Goal: Transaction & Acquisition: Purchase product/service

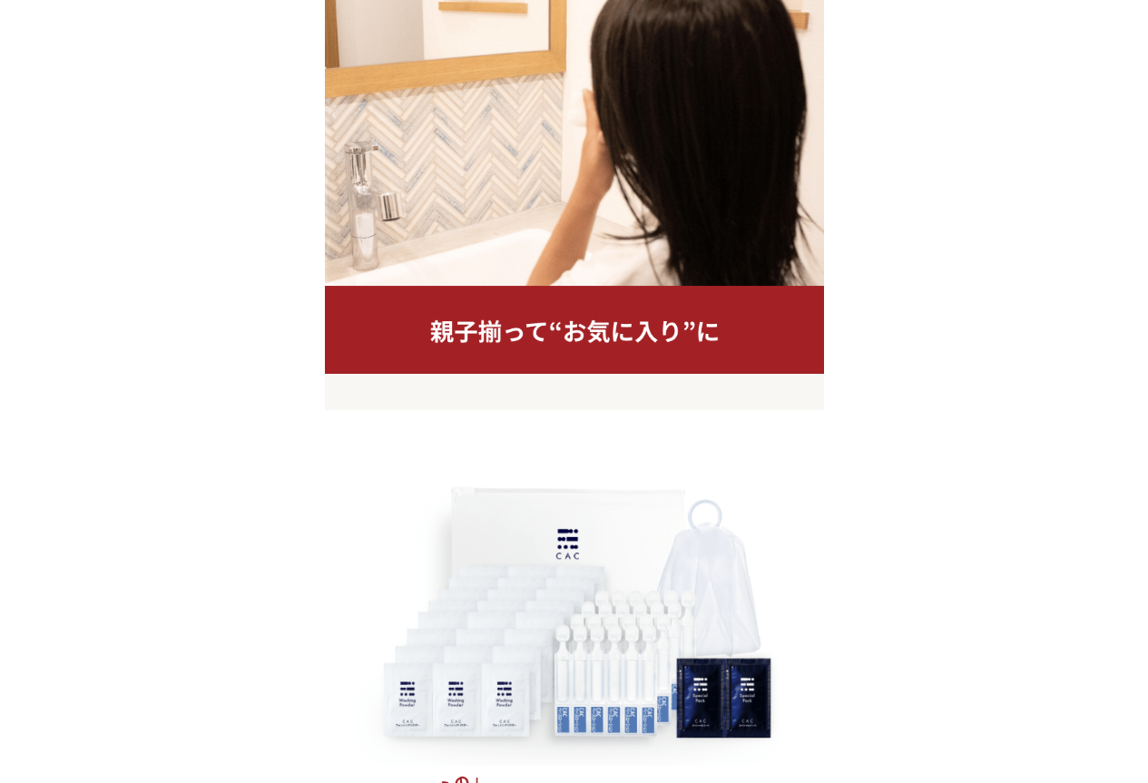
scroll to position [16031, 0]
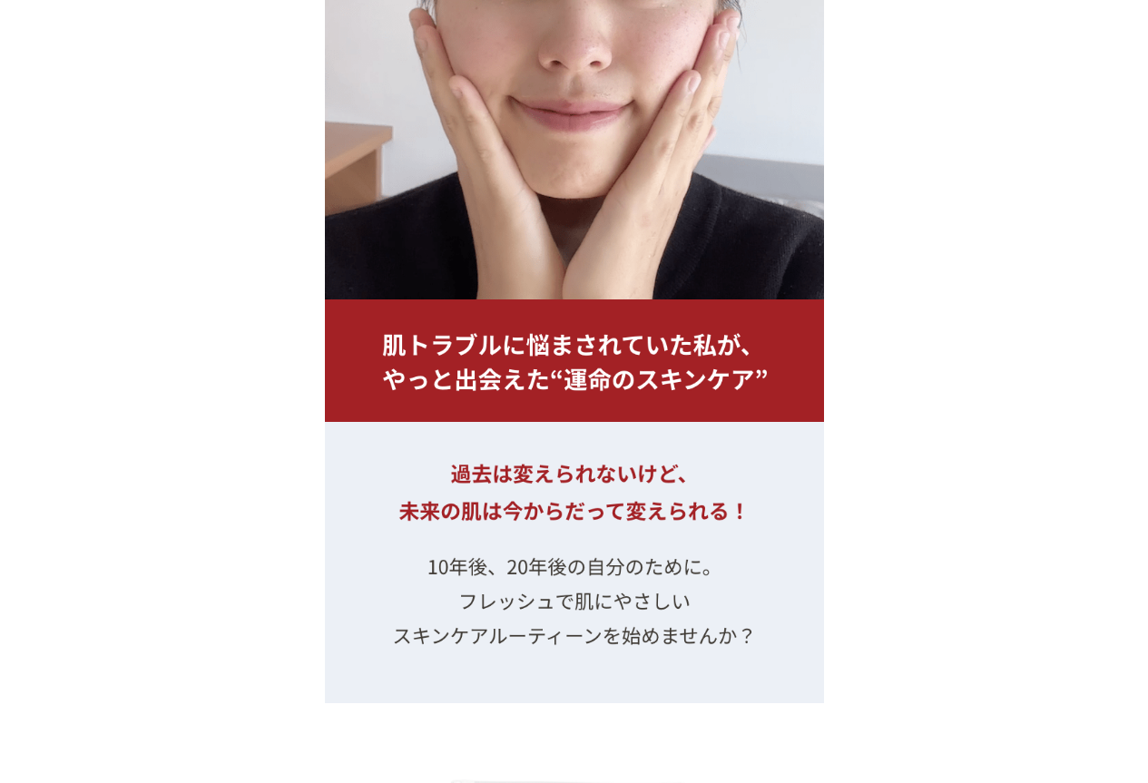
scroll to position [20363, 0]
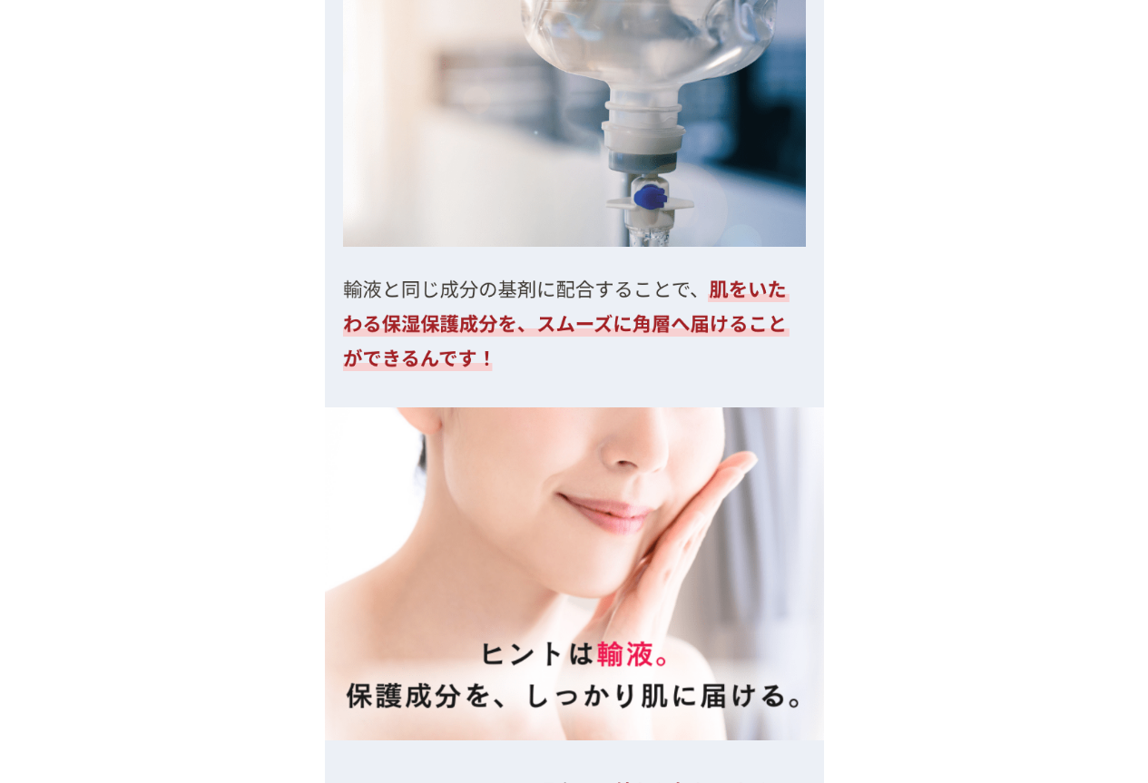
scroll to position [6352, 0]
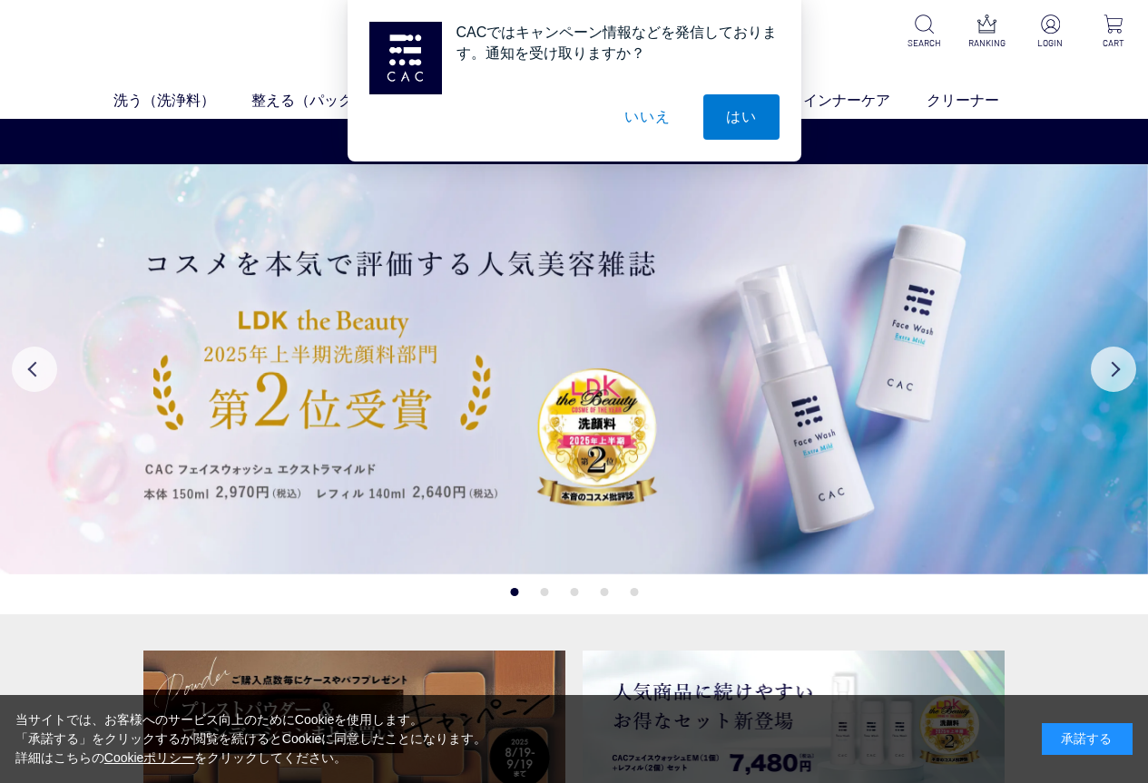
click at [661, 119] on button "いいえ" at bounding box center [647, 116] width 91 height 45
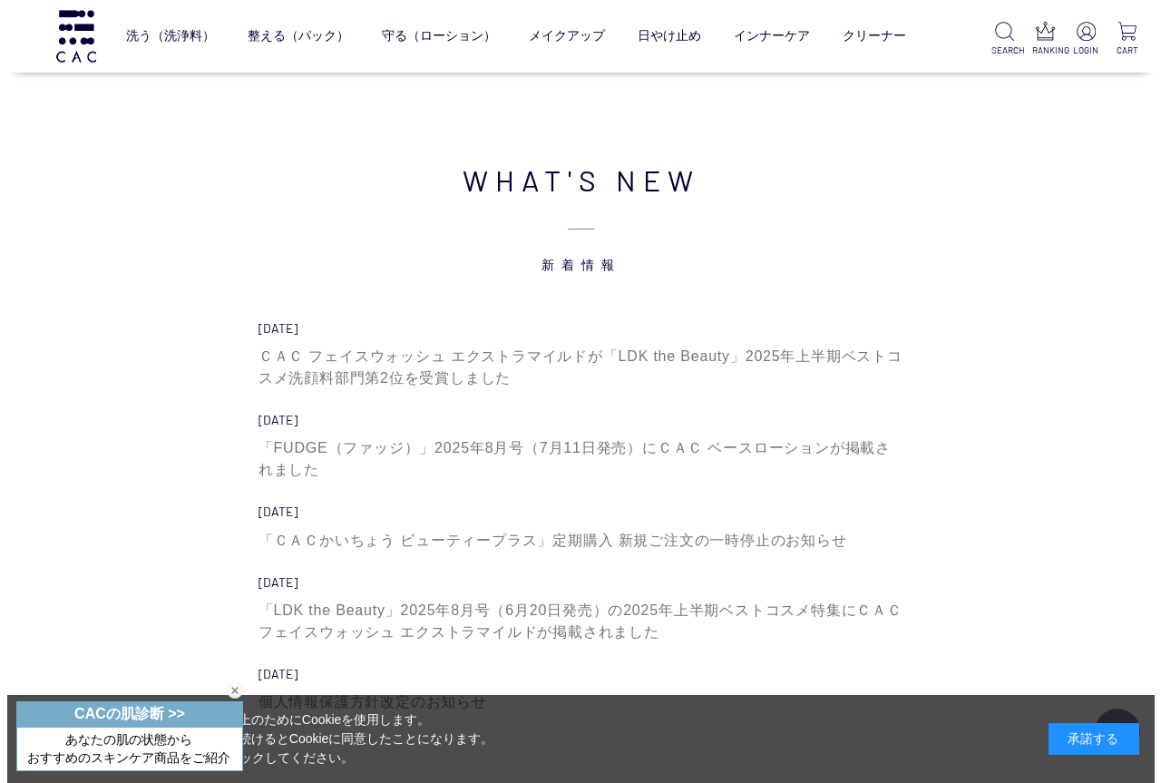
scroll to position [3932, 0]
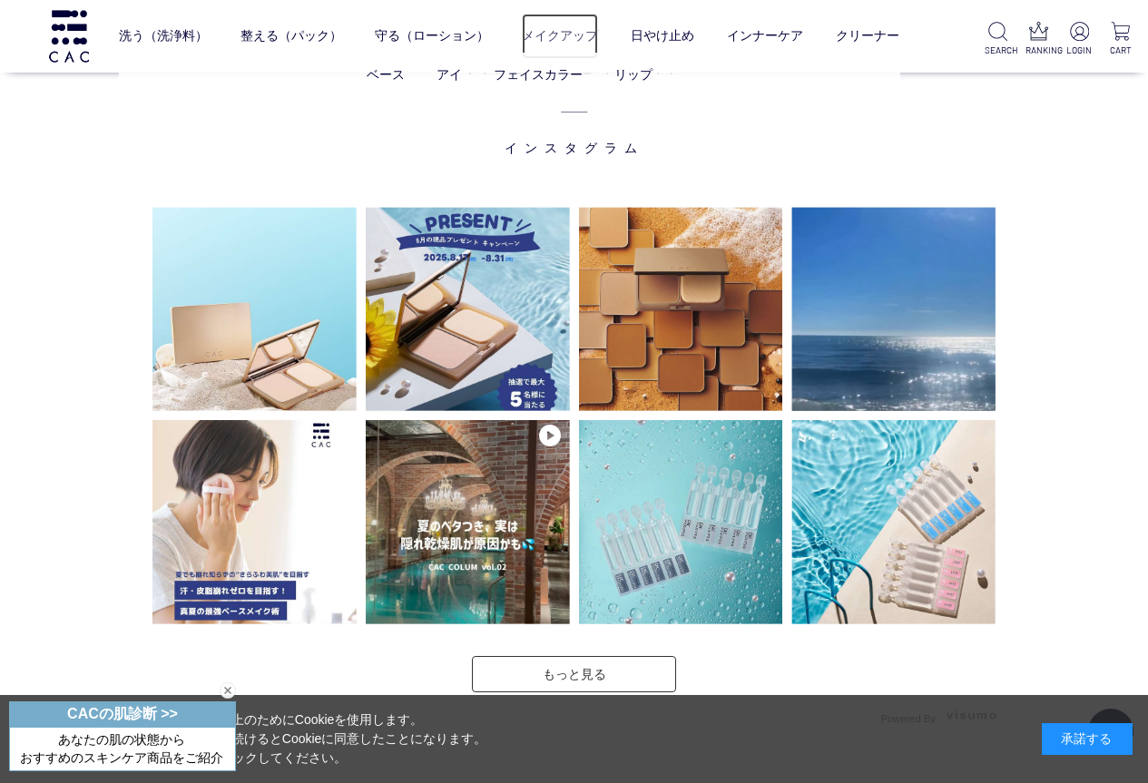
click at [522, 39] on link "メイクアップ" at bounding box center [560, 36] width 76 height 45
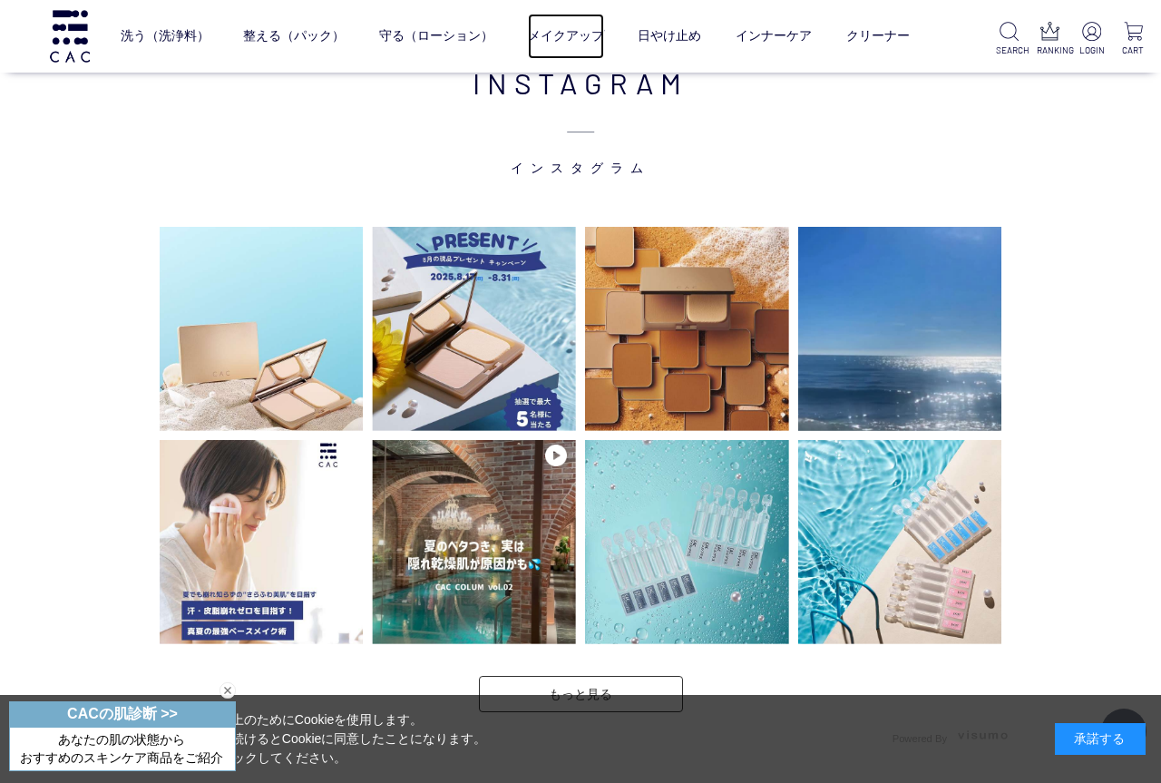
scroll to position [3936, 0]
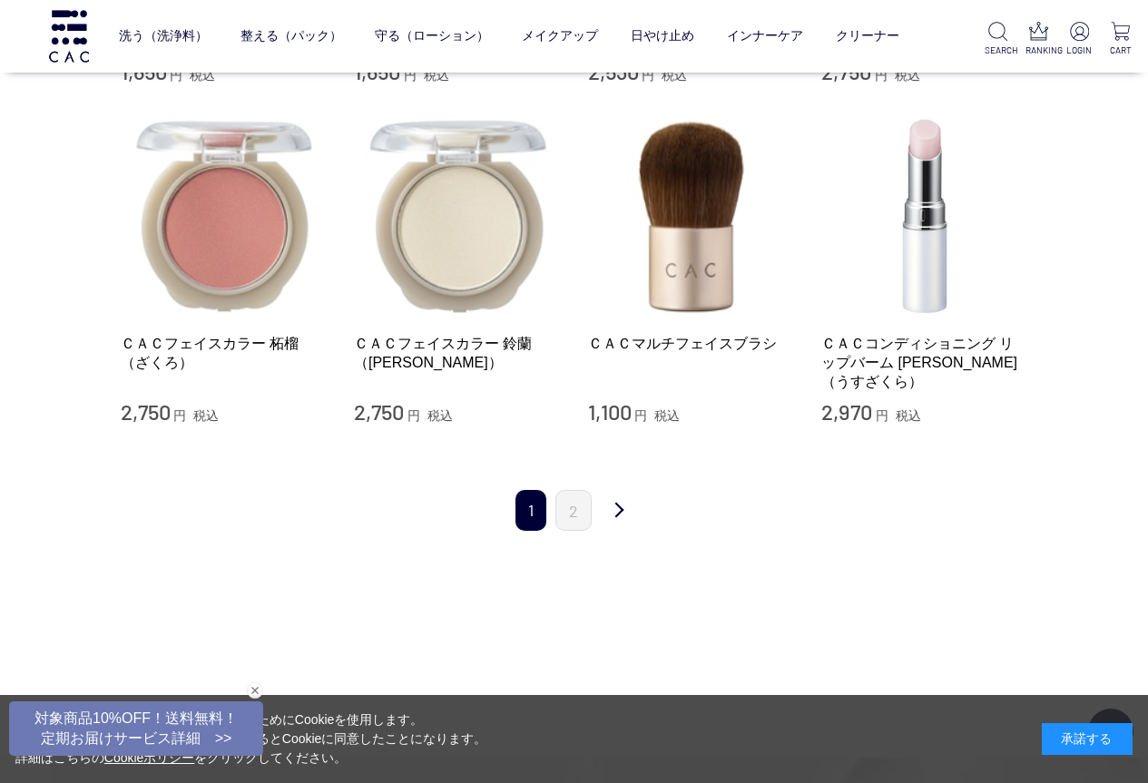
scroll to position [1815, 0]
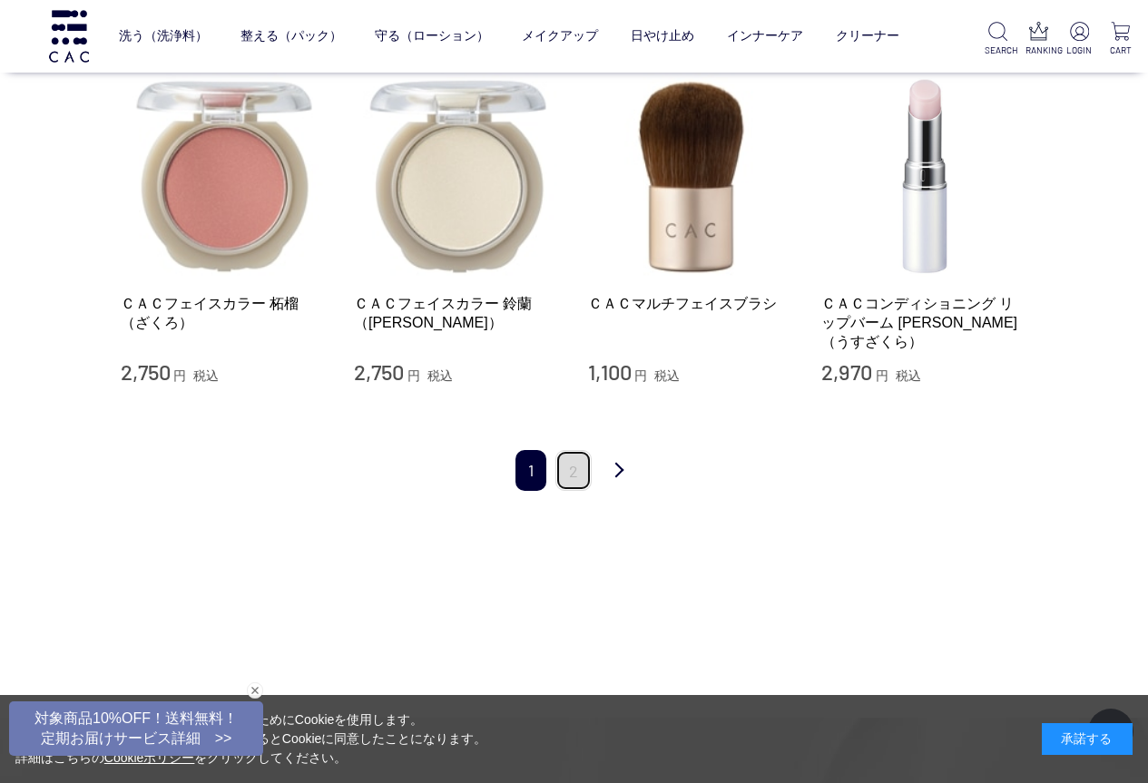
click at [572, 456] on link "2" at bounding box center [573, 470] width 36 height 41
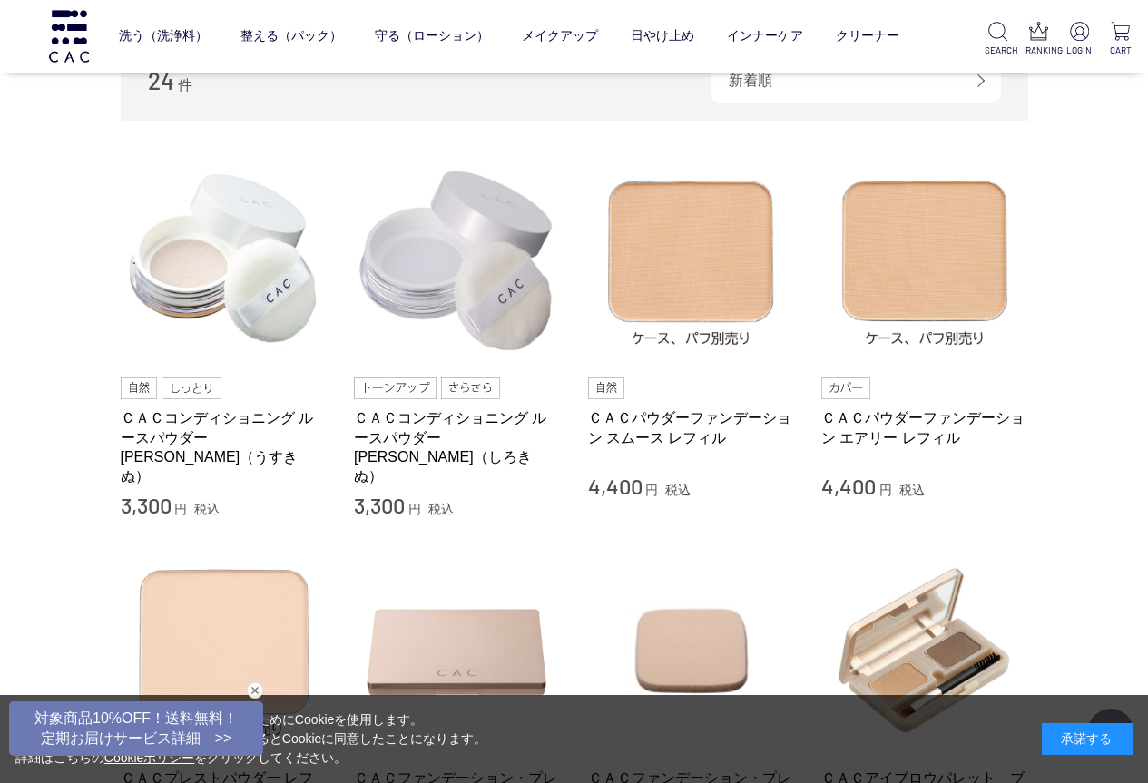
scroll to position [302, 0]
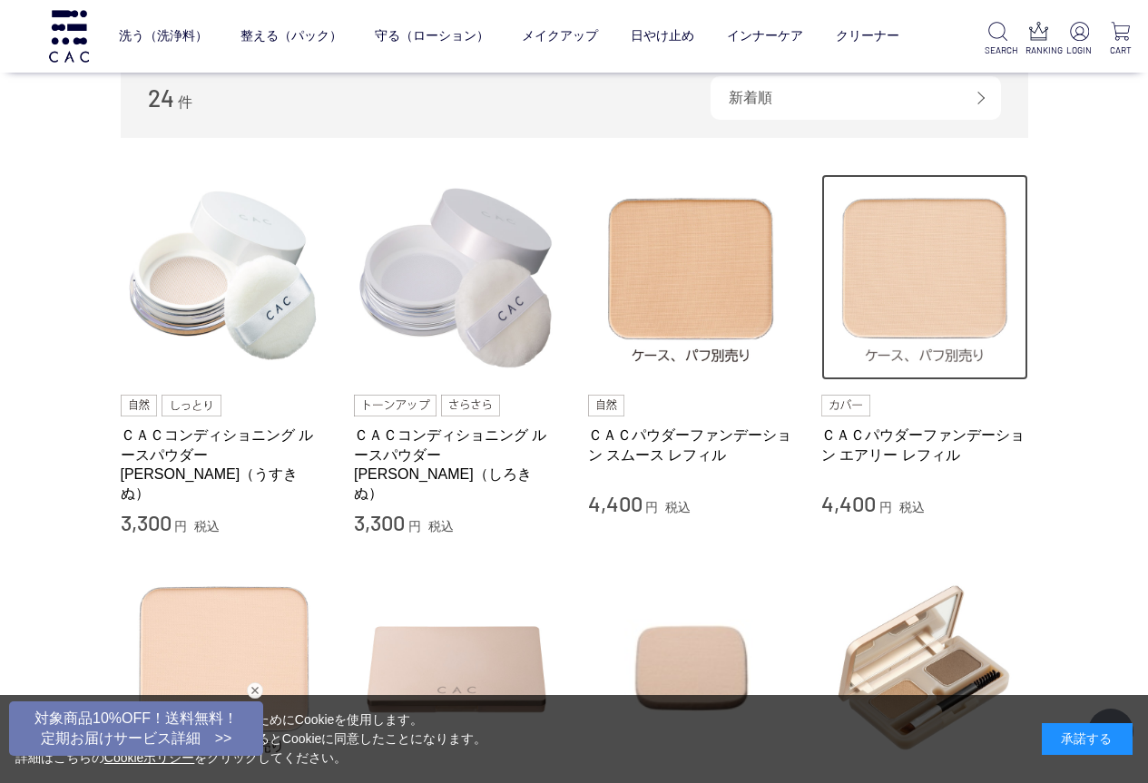
click at [939, 309] on img at bounding box center [924, 277] width 207 height 207
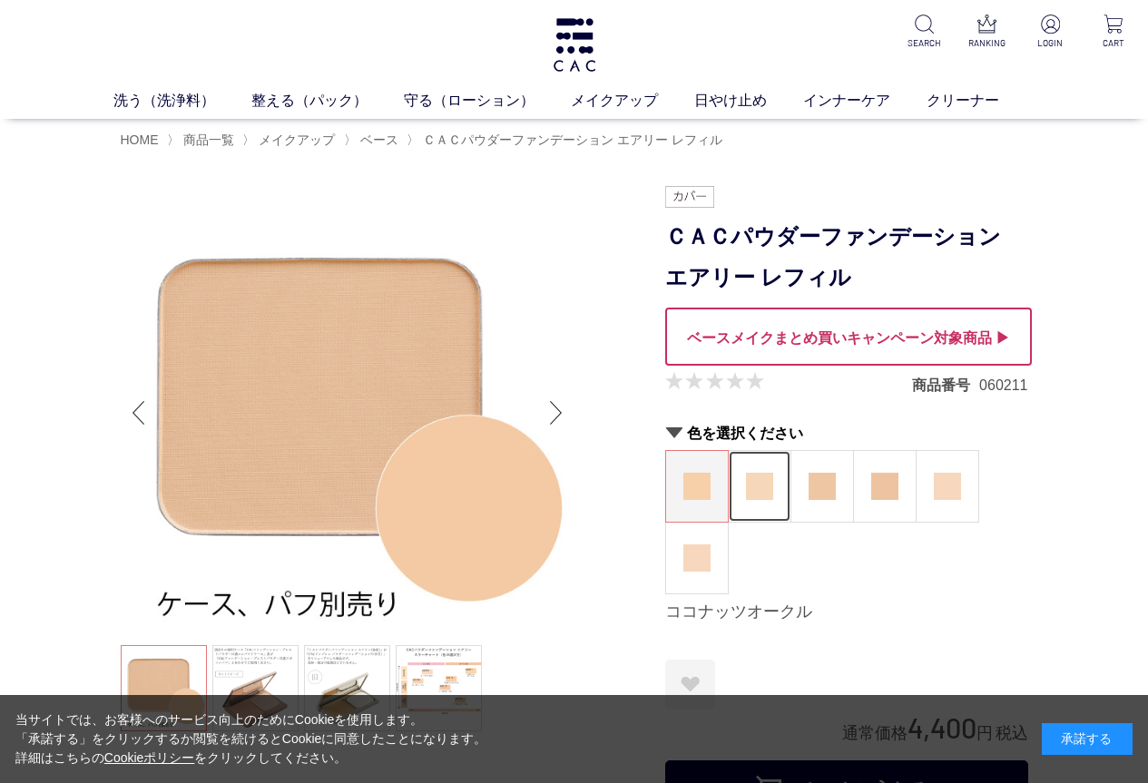
click at [765, 497] on img at bounding box center [759, 486] width 27 height 27
click at [128, 409] on div "Previous slide" at bounding box center [139, 413] width 36 height 73
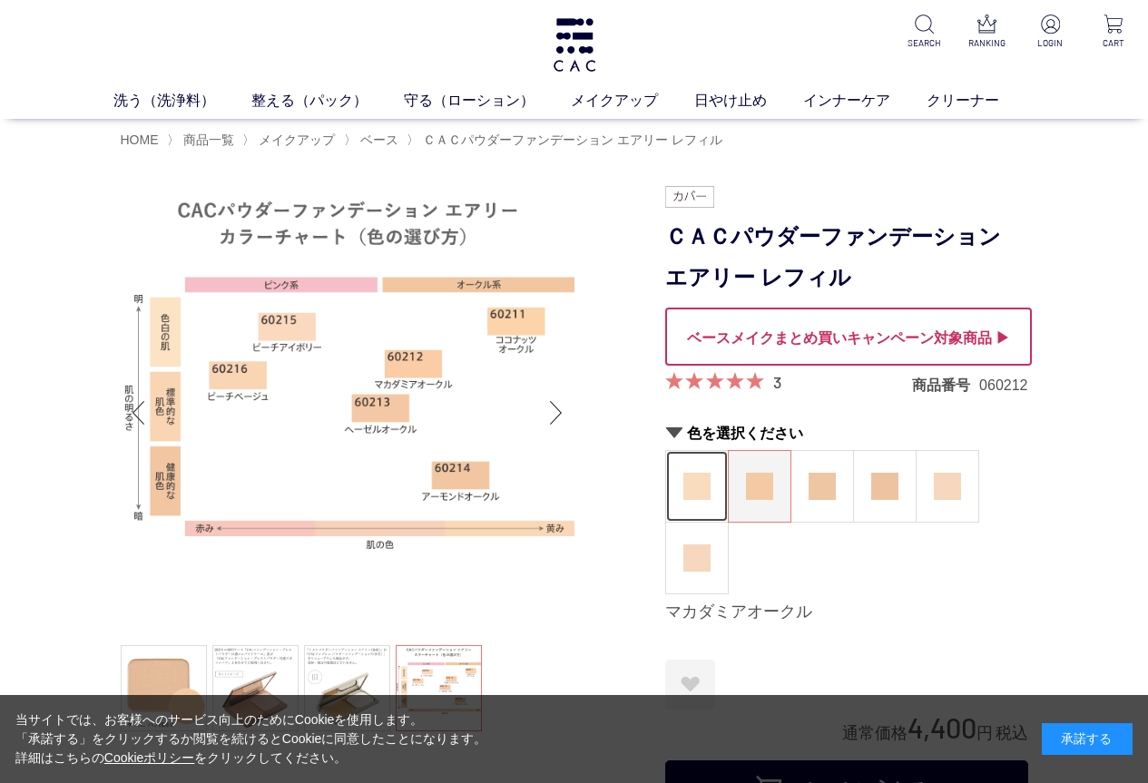
click at [700, 505] on figure at bounding box center [697, 486] width 62 height 71
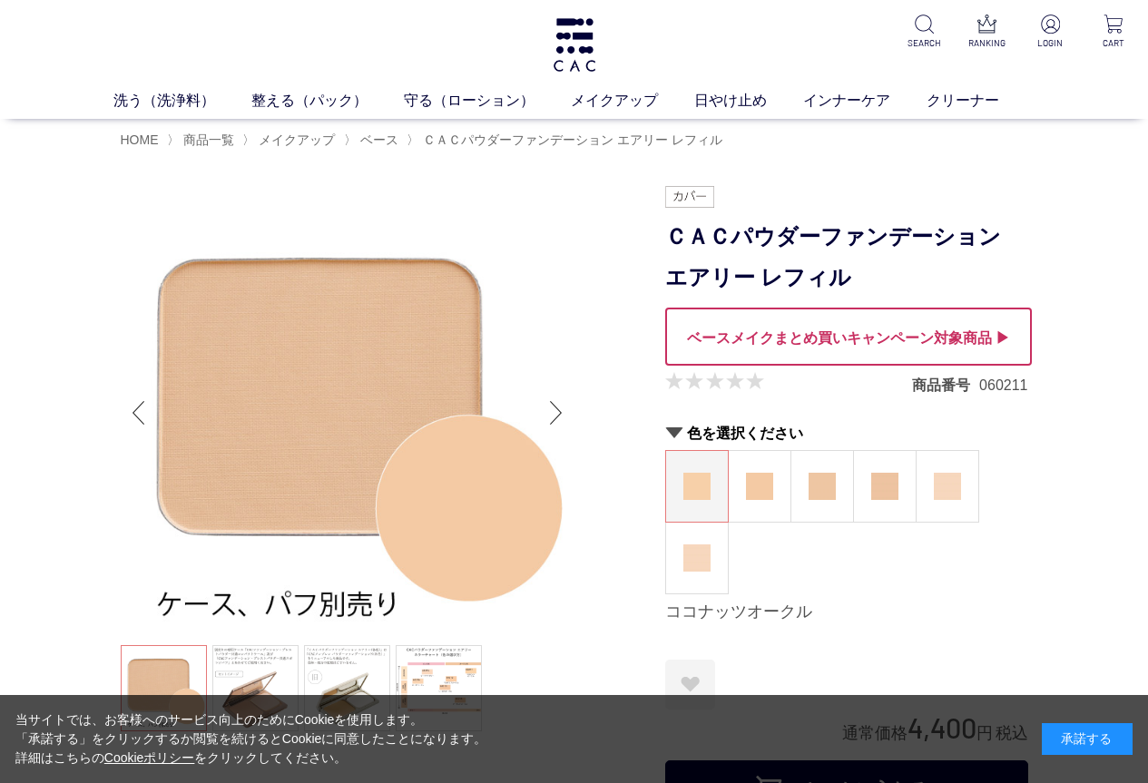
click at [949, 348] on div at bounding box center [848, 337] width 367 height 58
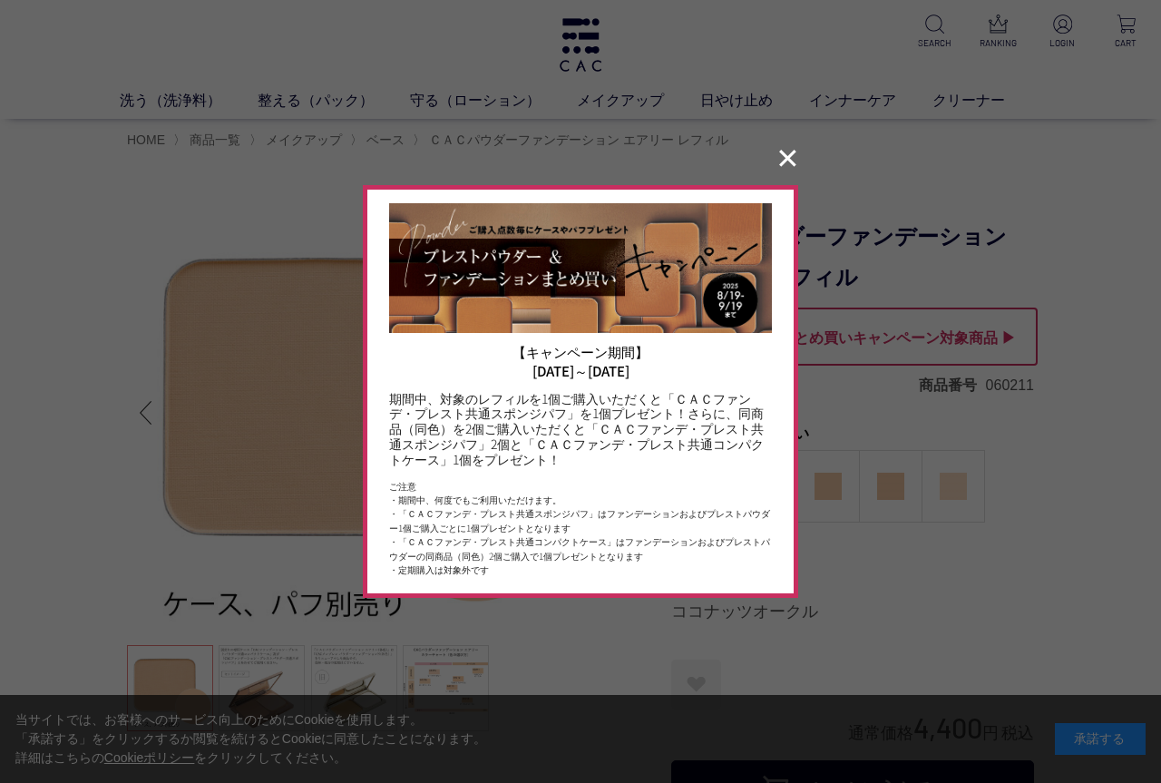
click at [785, 161] on button "✕" at bounding box center [787, 159] width 35 height 34
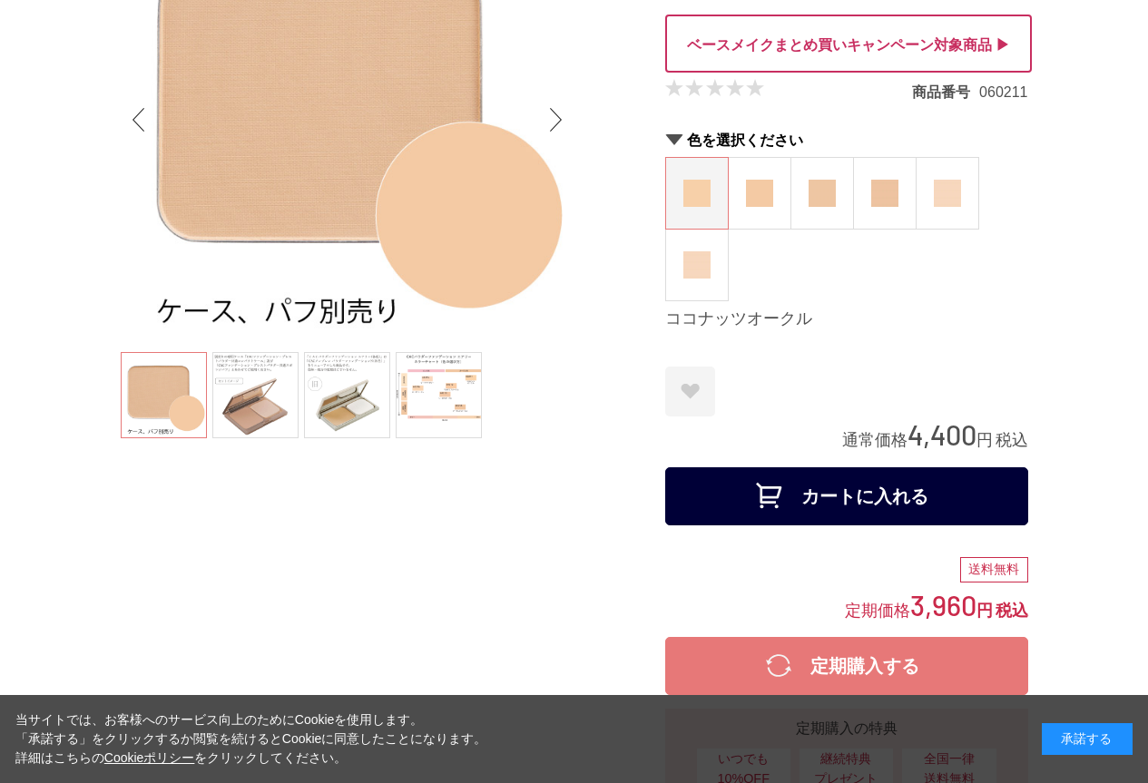
scroll to position [302, 0]
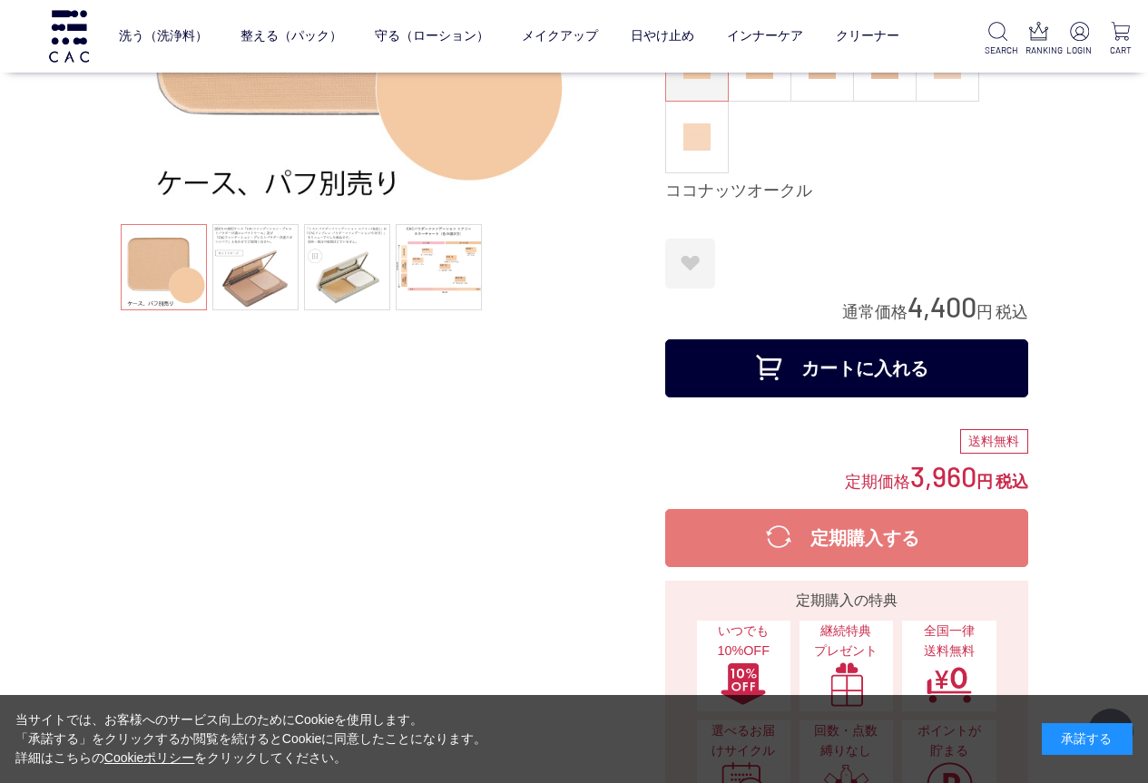
click at [749, 365] on button "カートに入れる" at bounding box center [846, 368] width 363 height 58
click at [779, 369] on button "カートに入れる" at bounding box center [846, 368] width 363 height 58
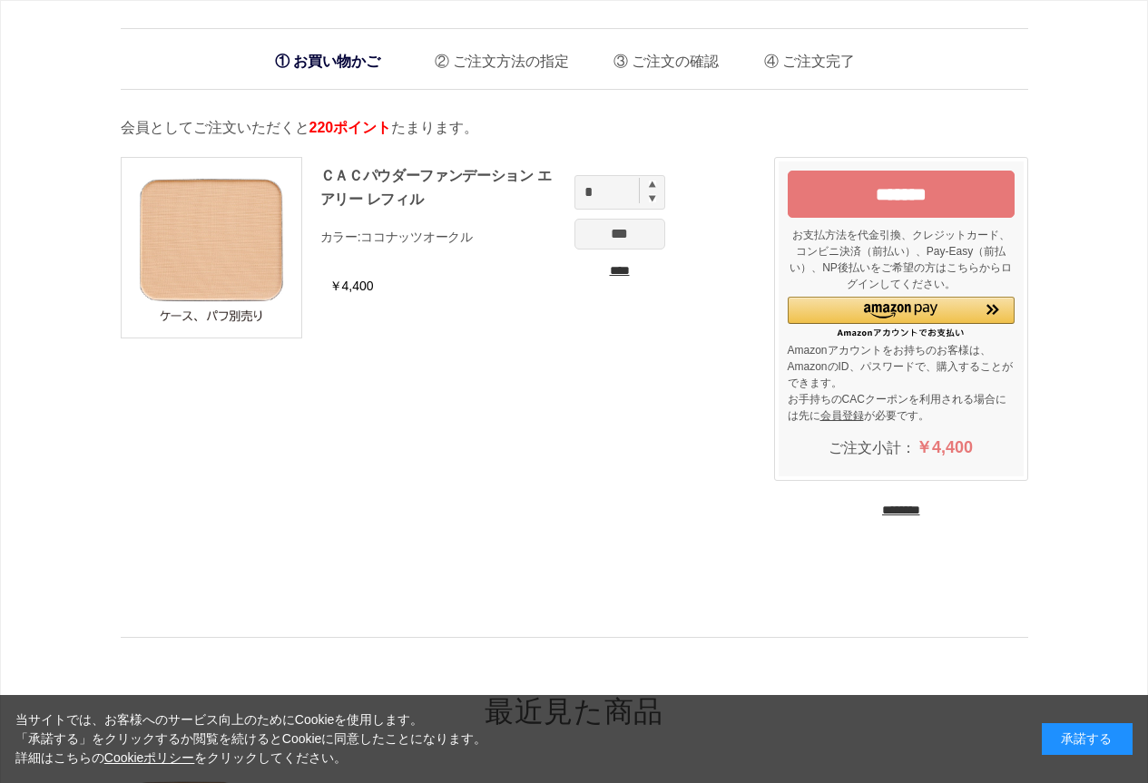
click at [905, 201] on input "*******" at bounding box center [901, 194] width 227 height 47
